Goal: Use online tool/utility: Utilize a website feature to perform a specific function

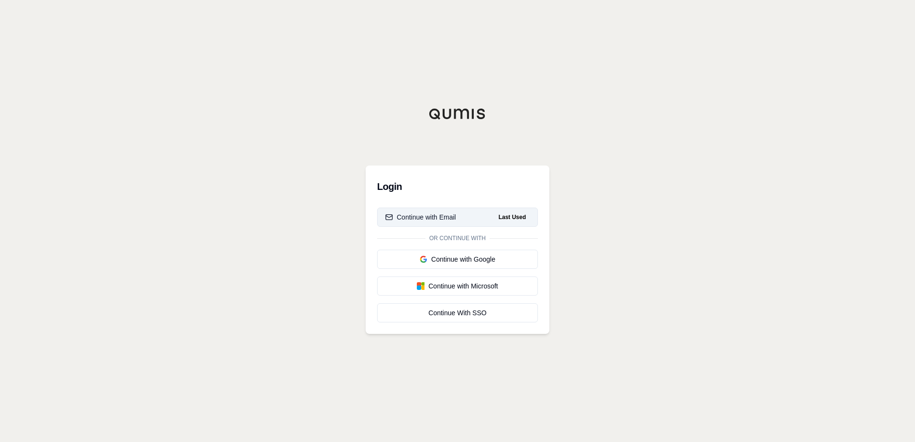
click at [447, 217] on div "Continue with Email" at bounding box center [420, 217] width 71 height 10
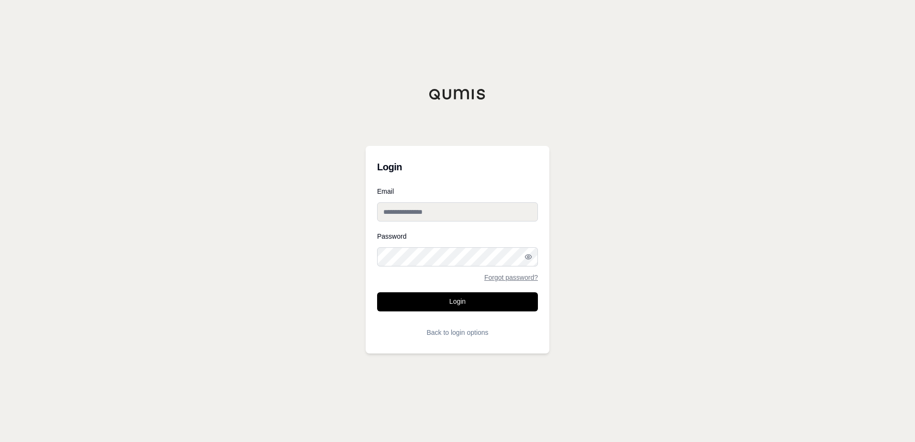
type input "**********"
click at [435, 296] on button "Login" at bounding box center [457, 301] width 161 height 19
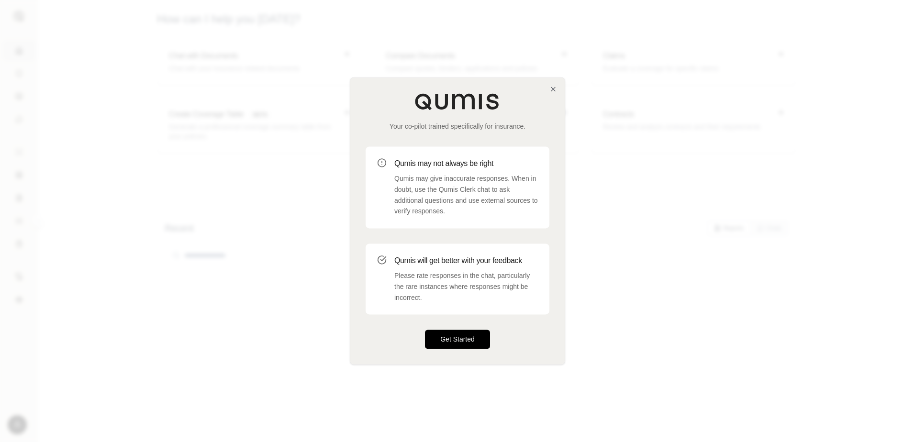
click at [454, 334] on button "Get Started" at bounding box center [457, 339] width 65 height 19
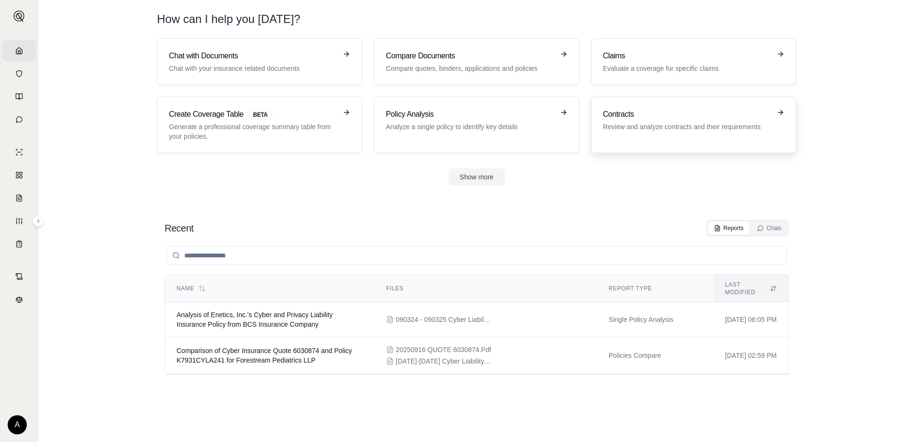
click at [763, 115] on h3 "Contracts" at bounding box center [687, 114] width 168 height 11
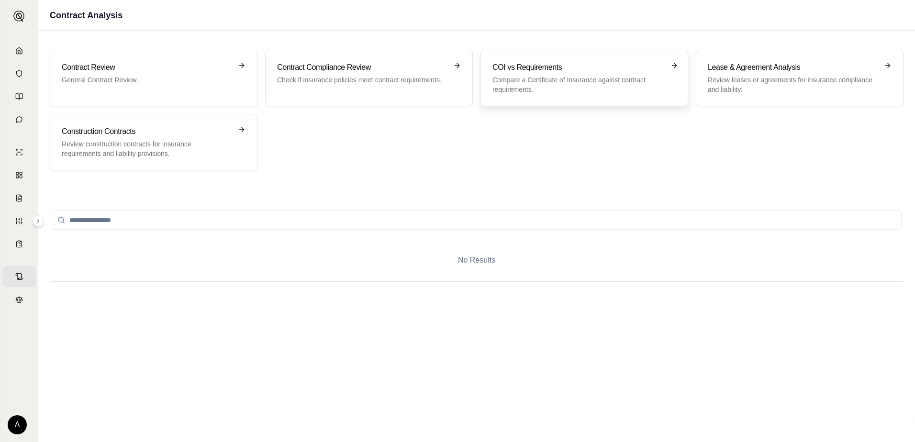
click at [616, 75] on div "COI vs Requirements Compare a Certificate of Insurance against contract require…" at bounding box center [577, 78] width 170 height 33
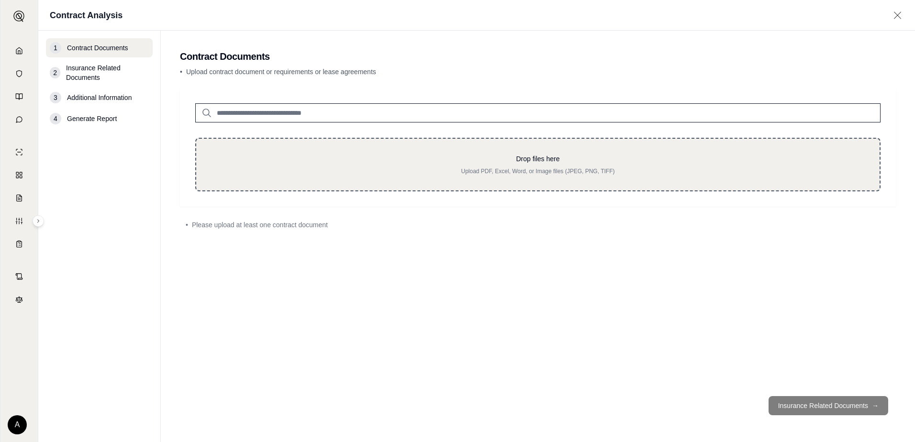
click at [489, 158] on p "Drop files here" at bounding box center [537, 159] width 653 height 10
